Goal: Transaction & Acquisition: Download file/media

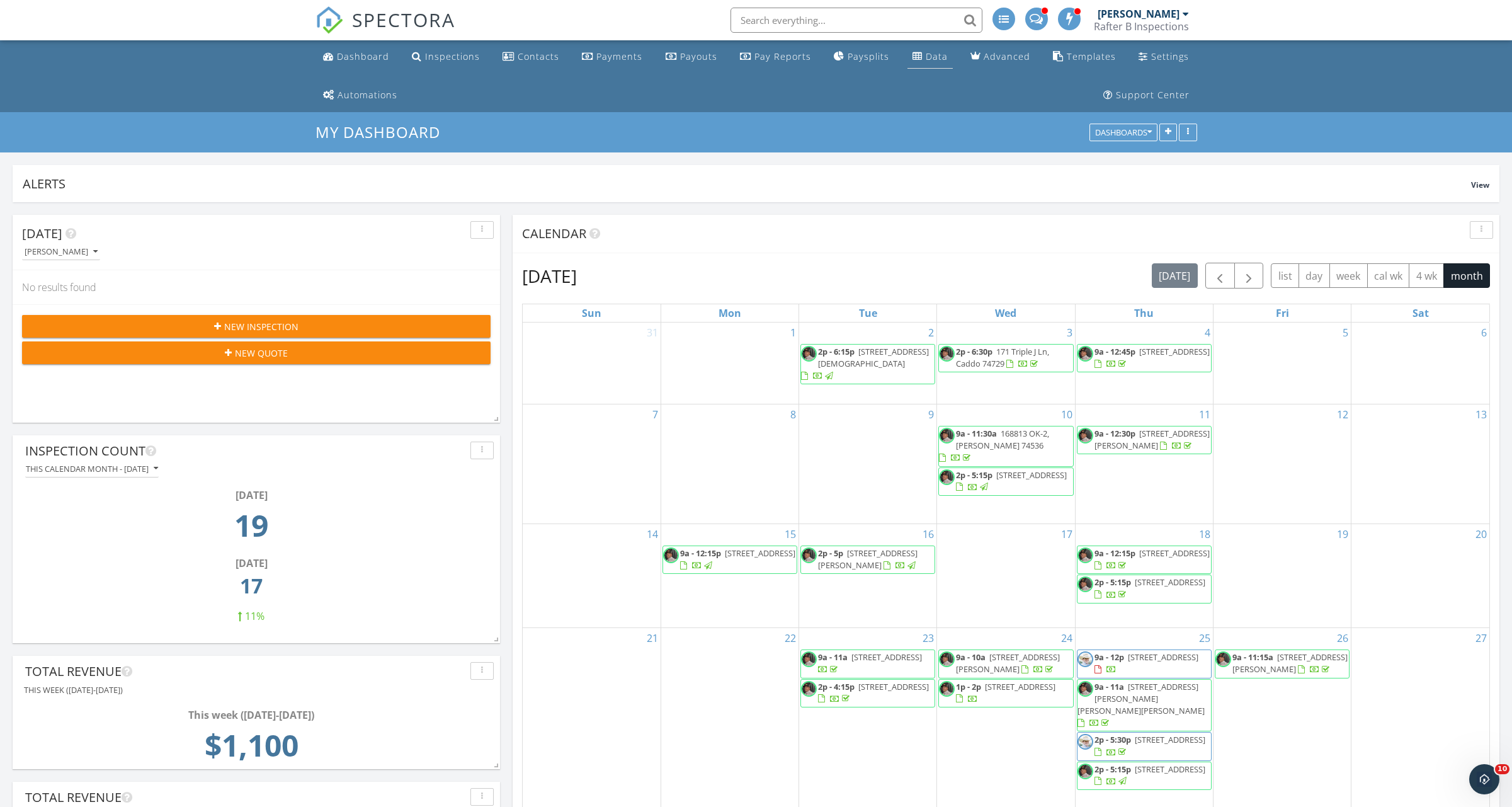
click at [930, 60] on div "Data" at bounding box center [936, 56] width 22 height 12
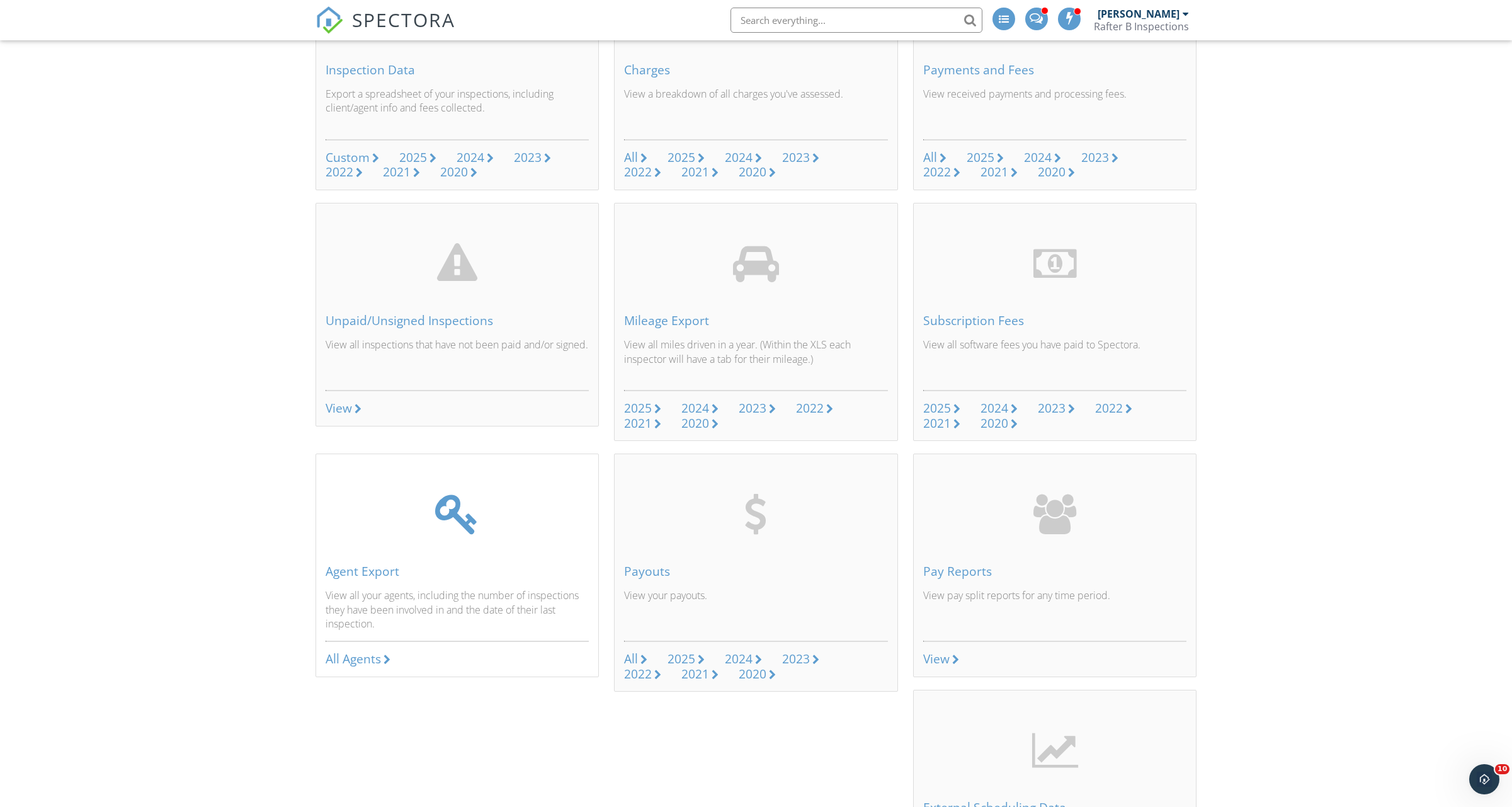
scroll to position [252, 0]
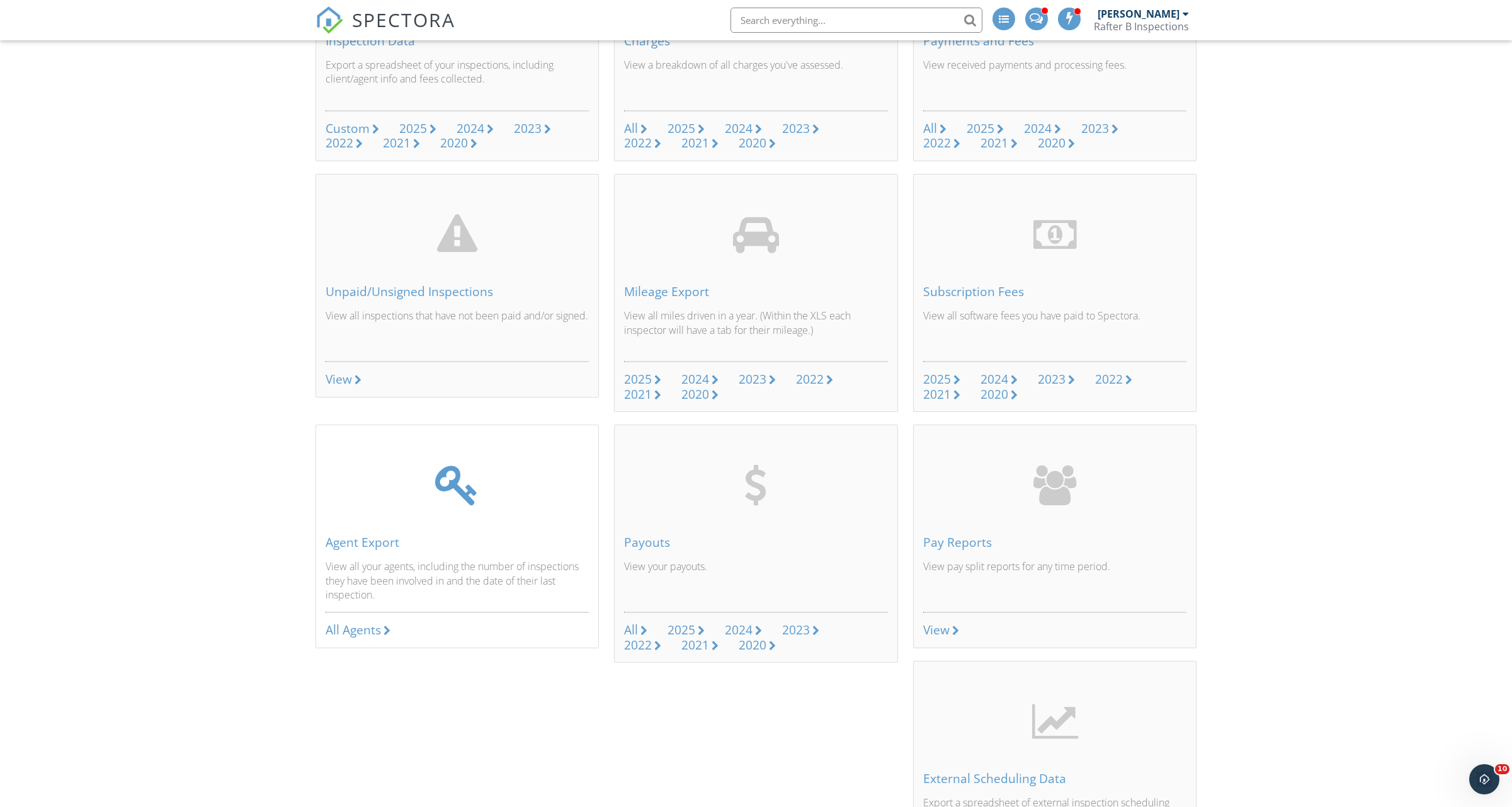
click at [437, 575] on p "View all your agents, including the number of inspections they have been involv…" at bounding box center [457, 580] width 264 height 42
click at [370, 630] on div "All Agents" at bounding box center [353, 629] width 55 height 17
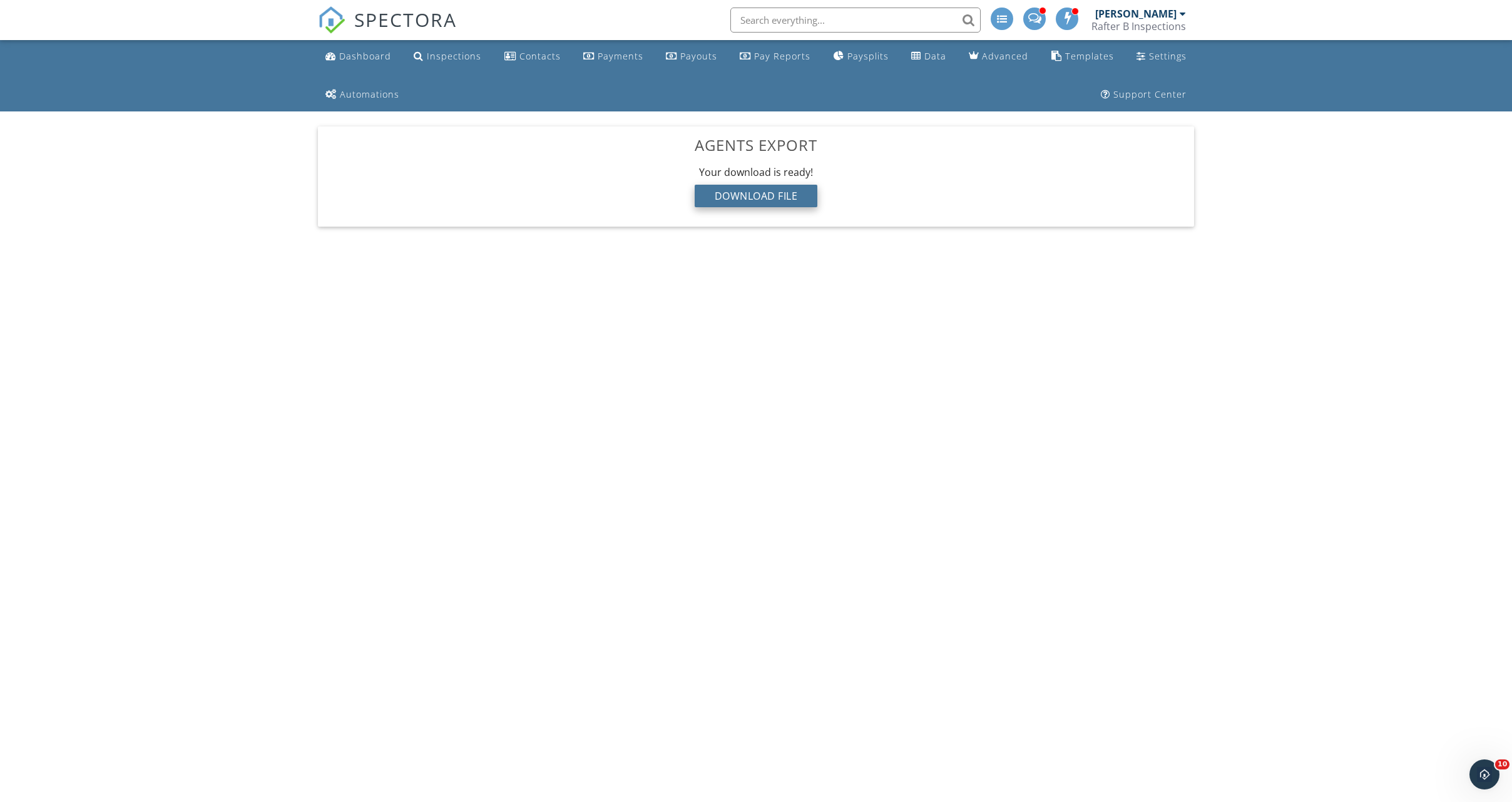
click at [714, 192] on div "Download File" at bounding box center [756, 196] width 123 height 22
click at [358, 65] on link "Dashboard" at bounding box center [358, 57] width 75 height 23
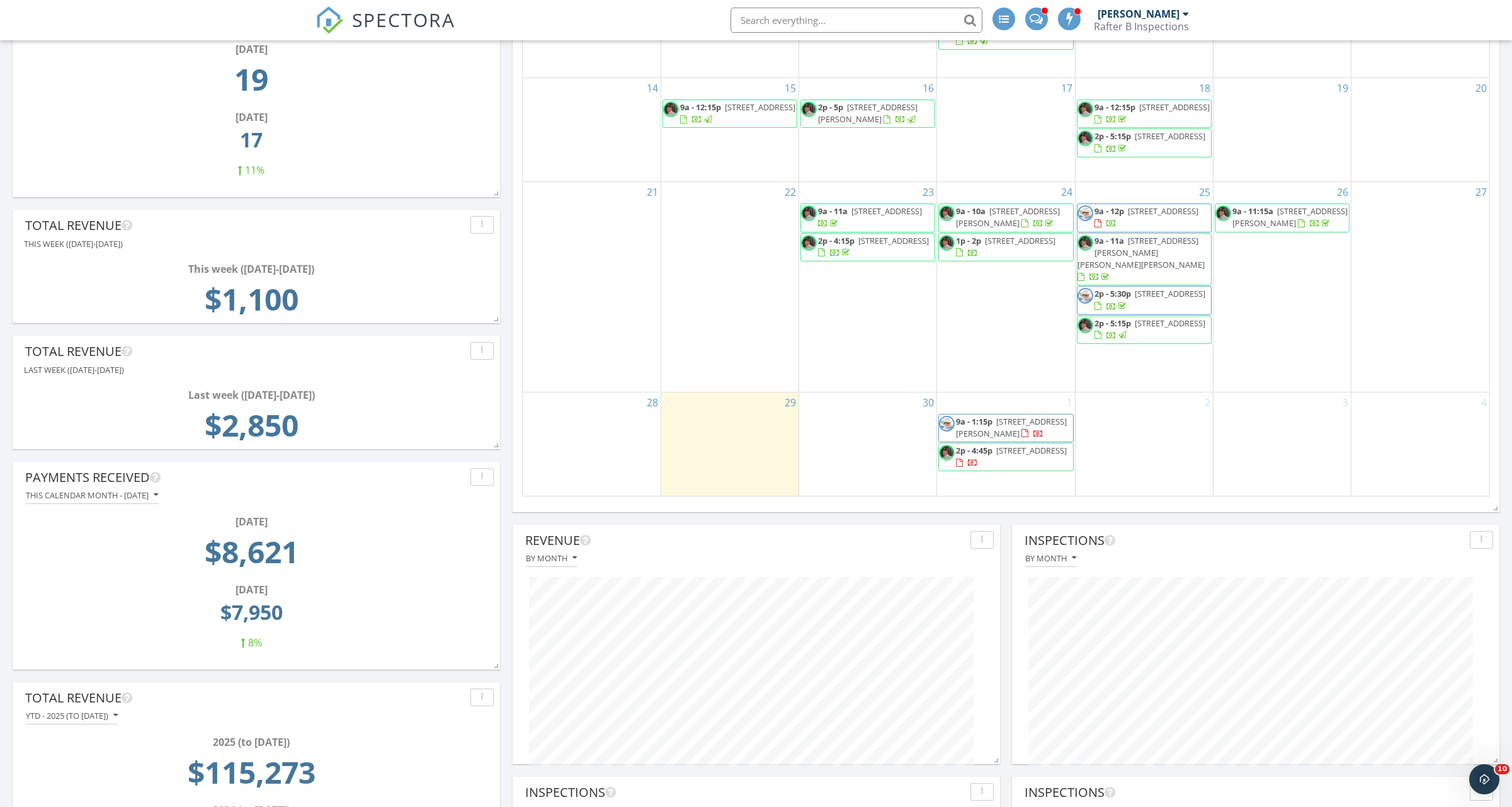
scroll to position [504, 0]
